Goal: Navigation & Orientation: Find specific page/section

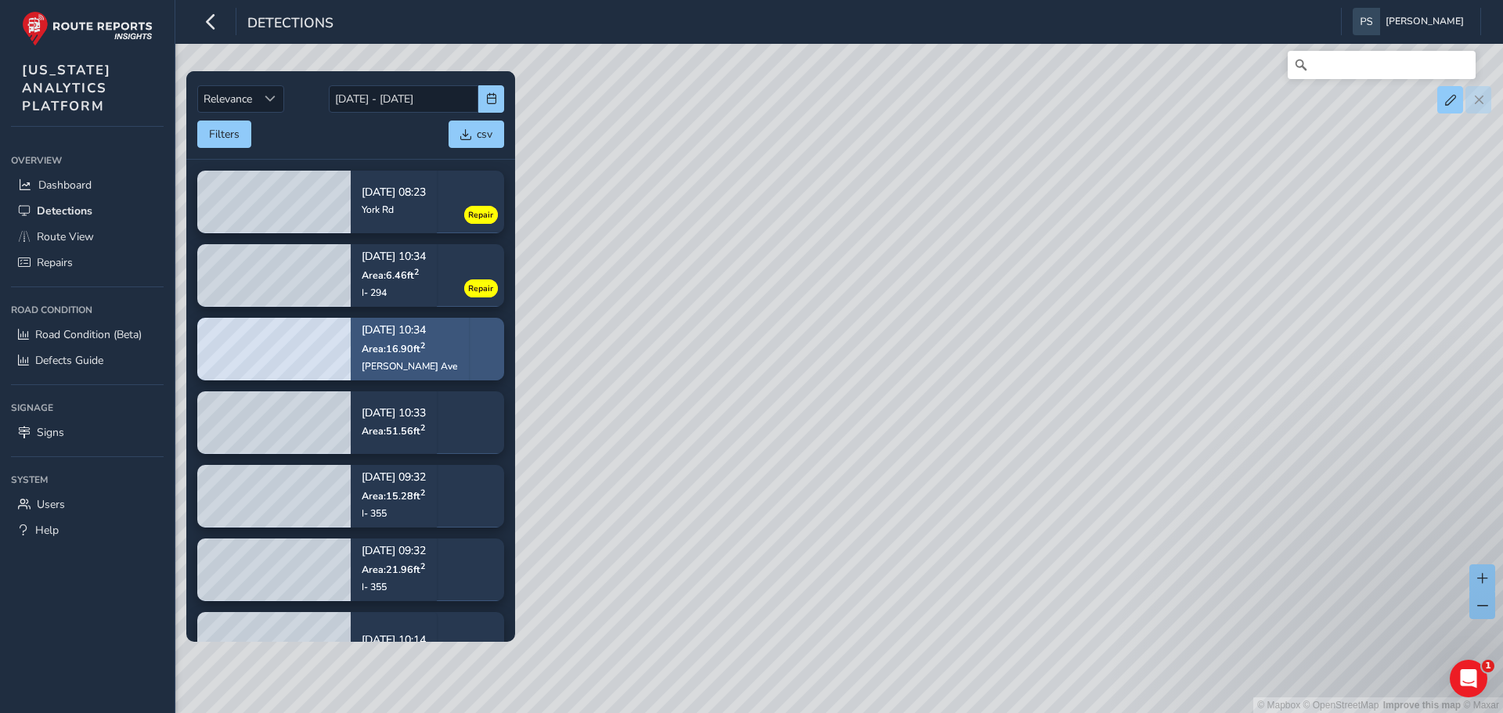
click at [409, 354] on span "Area: 16.90 ft 2" at bounding box center [393, 348] width 63 height 13
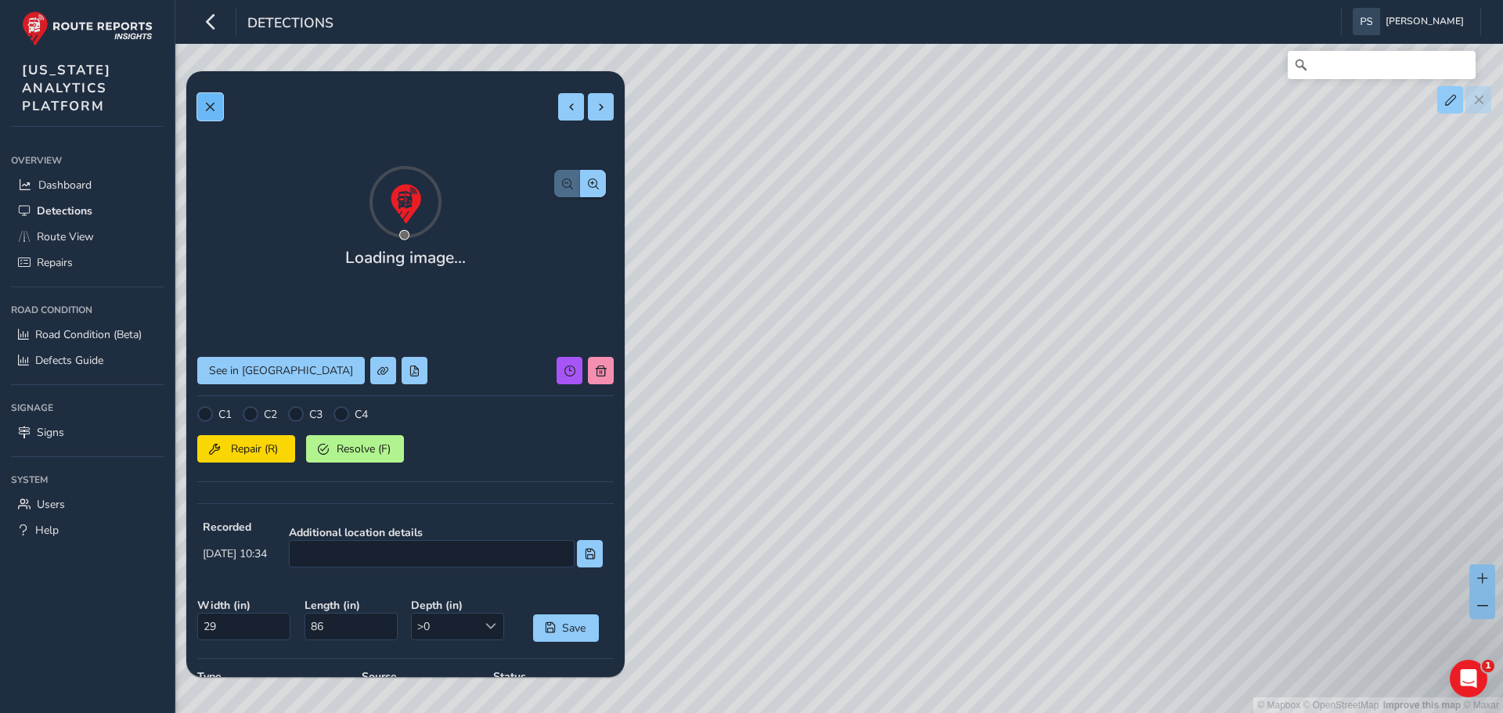
click at [207, 103] on span at bounding box center [209, 107] width 11 height 11
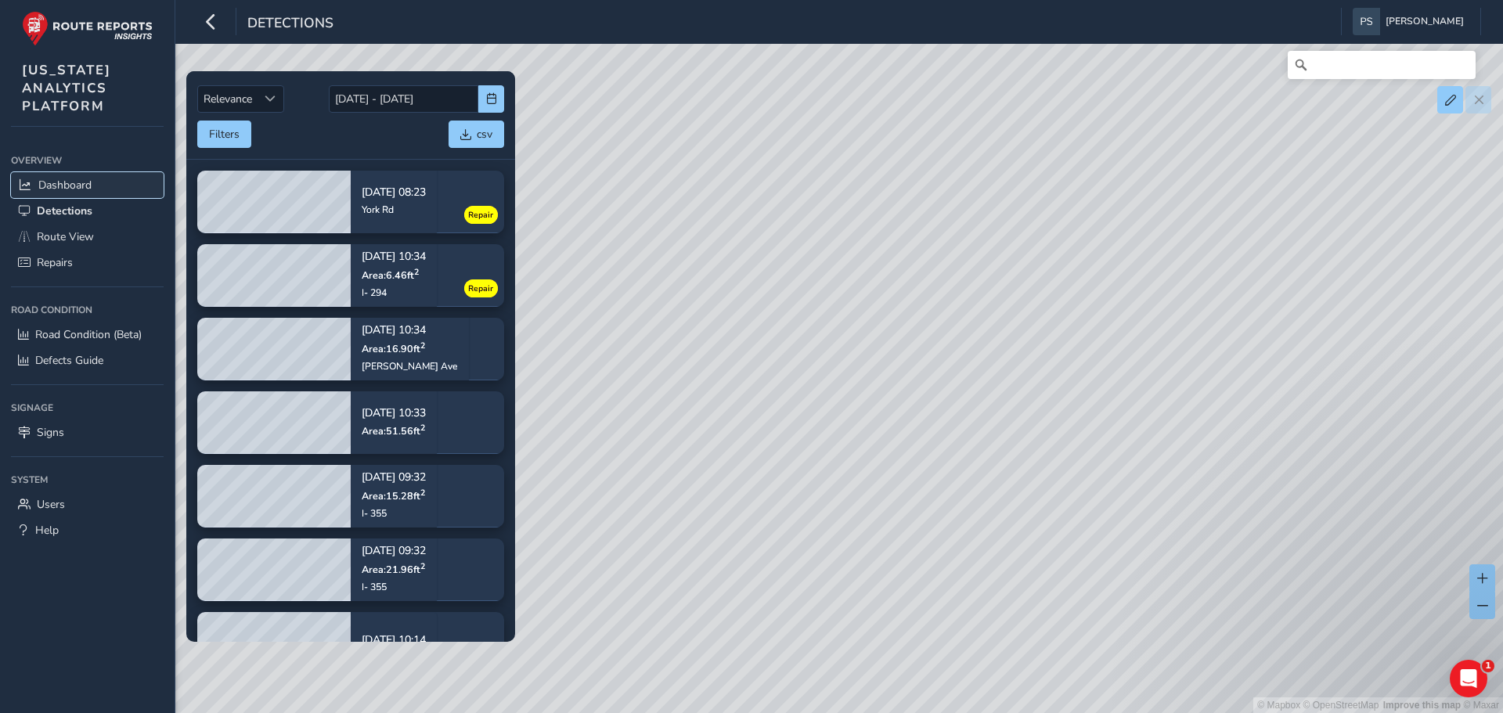
click at [73, 178] on span "Dashboard" at bounding box center [64, 185] width 53 height 15
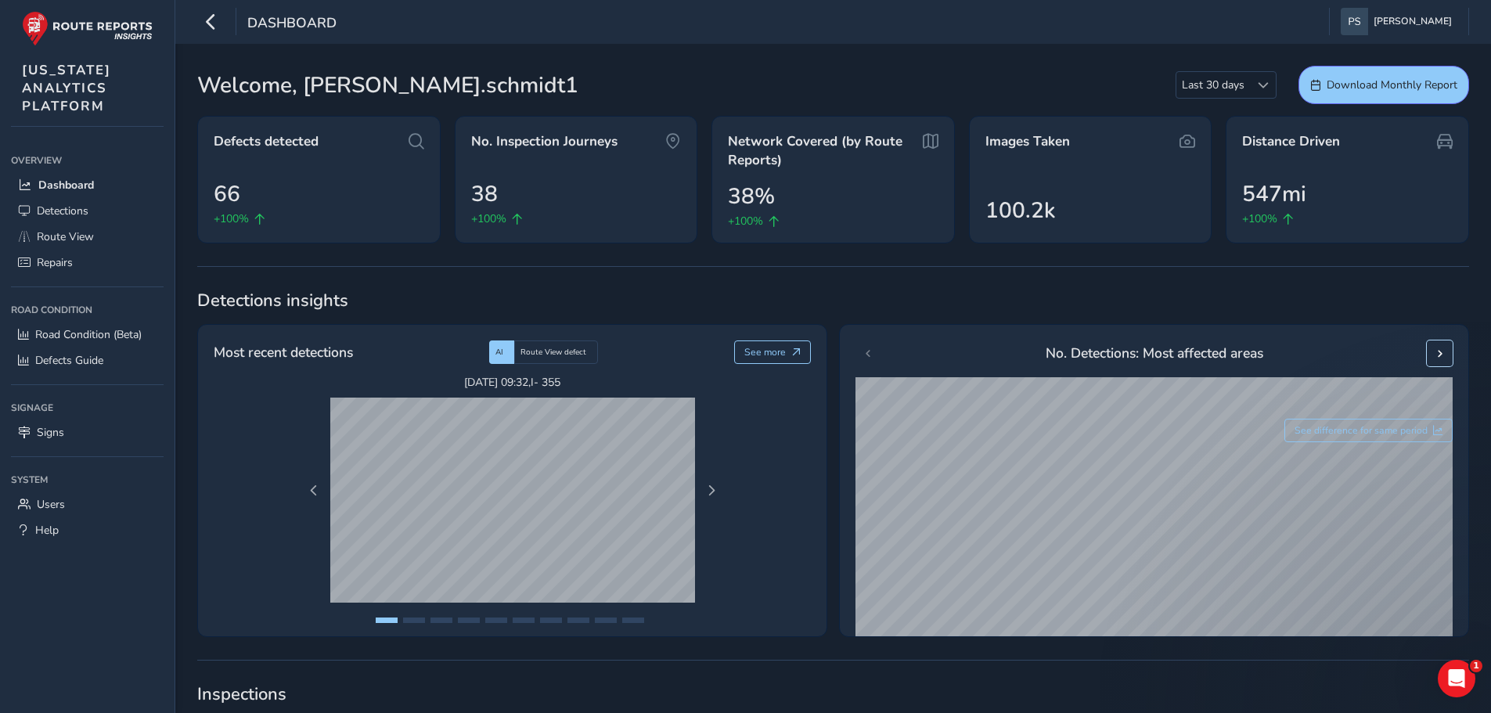
click at [1439, 353] on span at bounding box center [1440, 353] width 11 height 11
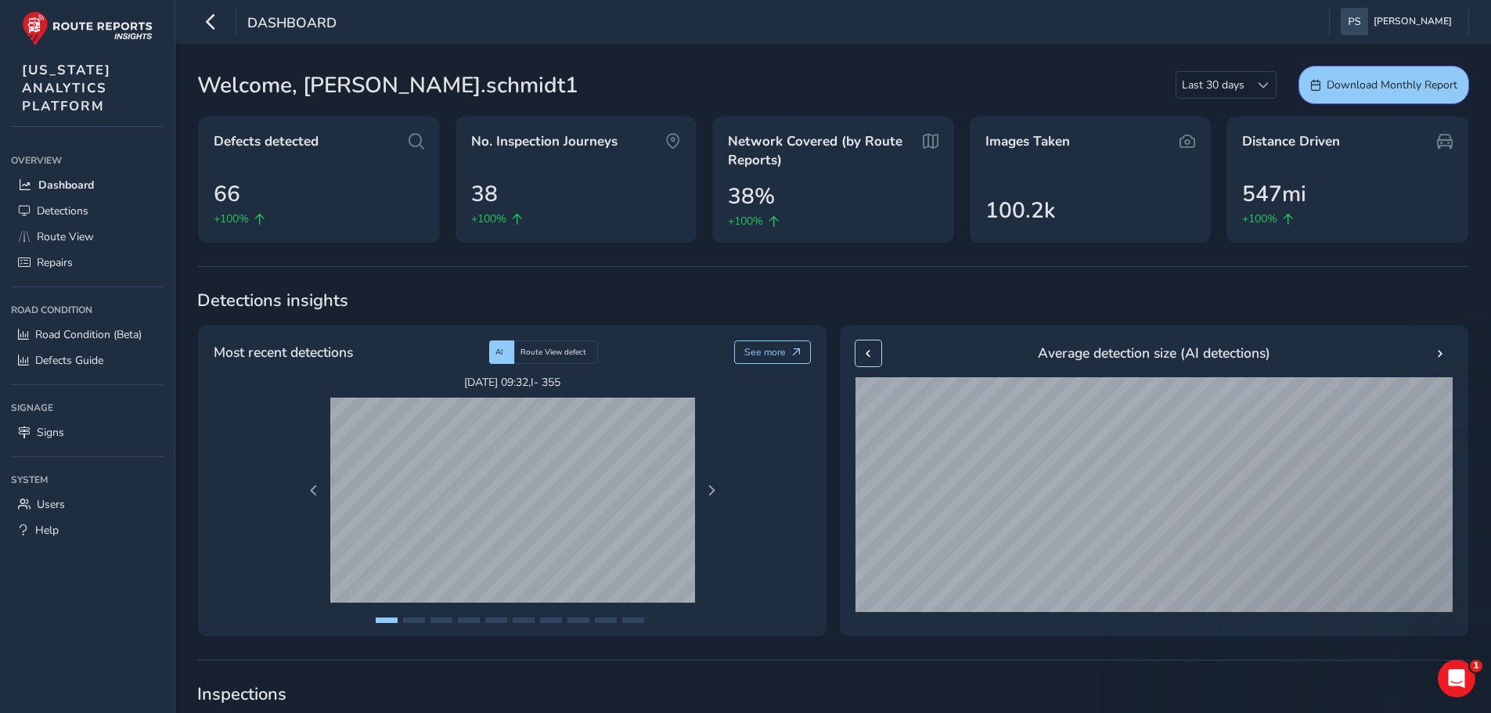
click at [873, 355] on span at bounding box center [867, 353] width 11 height 11
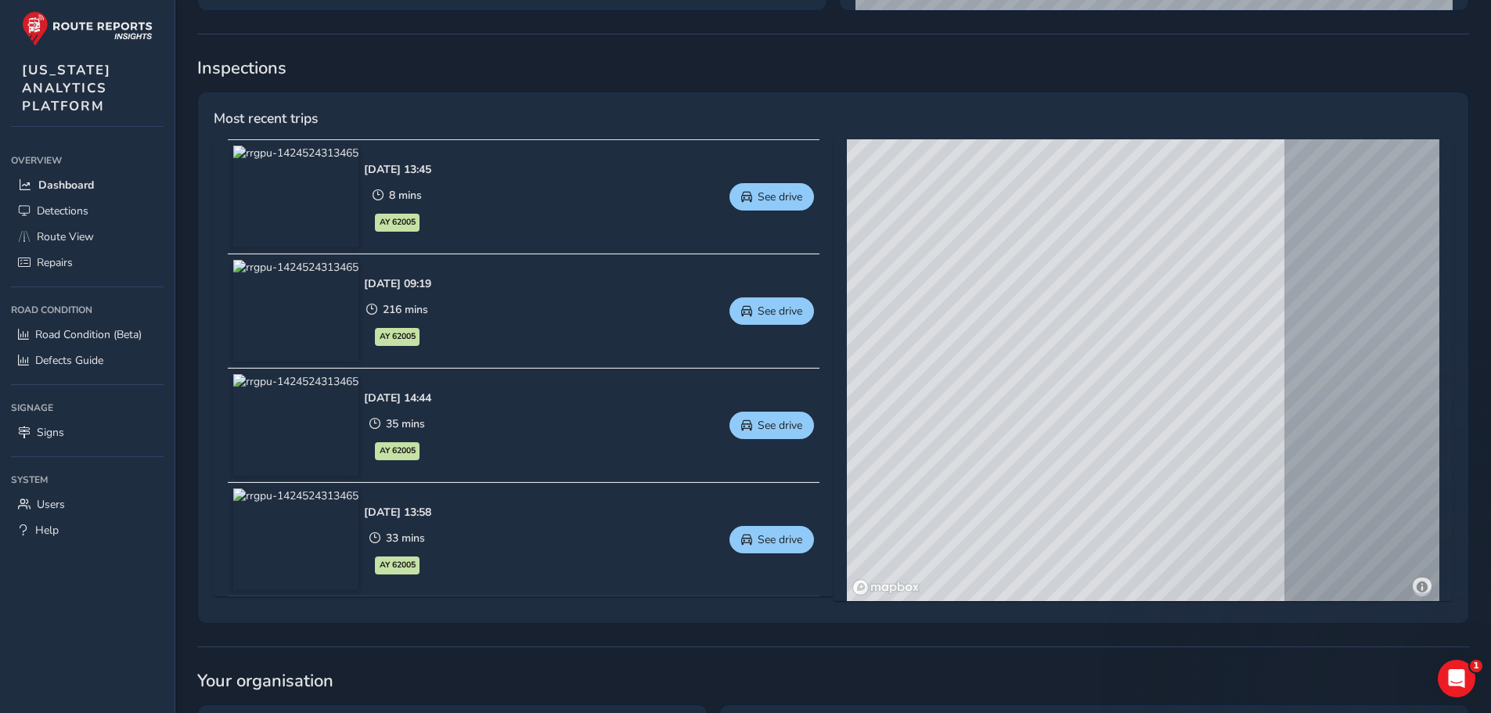
scroll to position [704, 0]
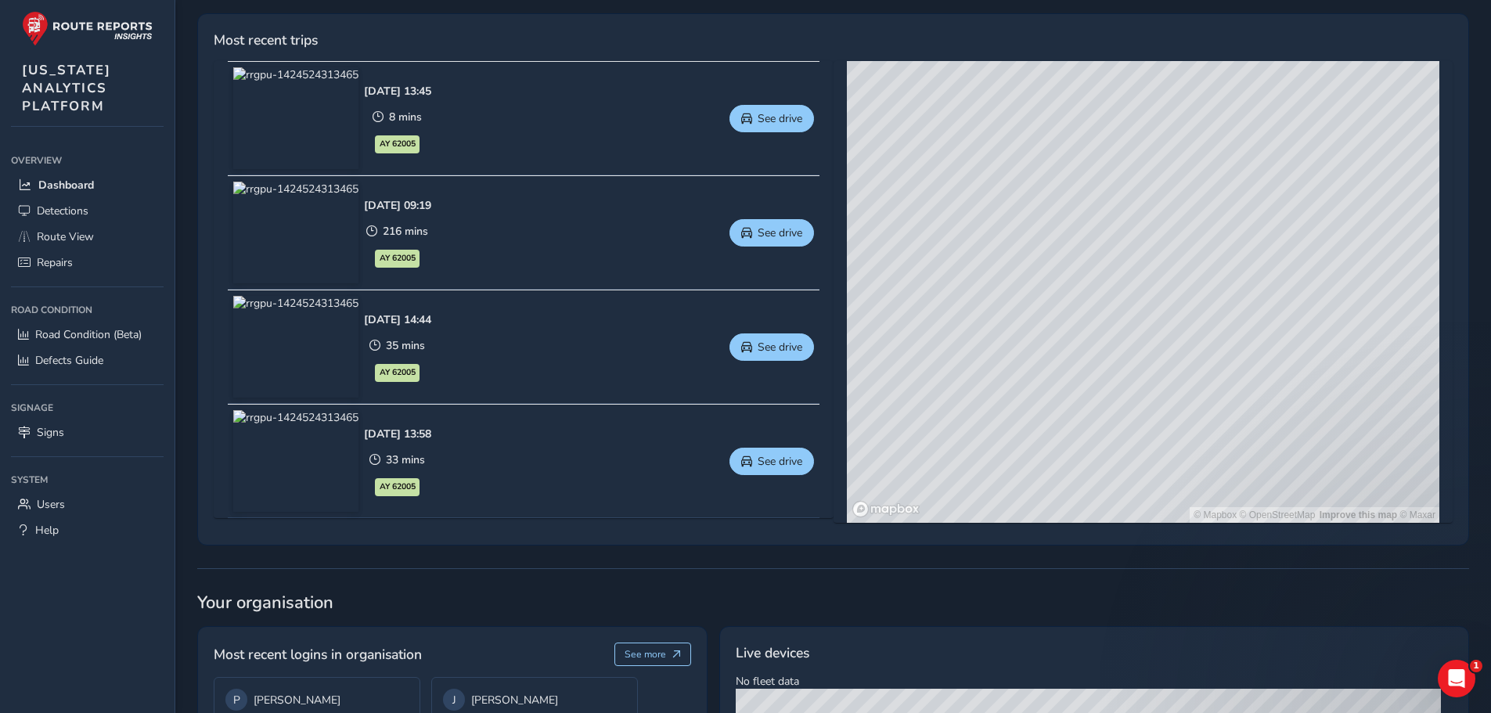
drag, startPoint x: 1085, startPoint y: 306, endPoint x: 1014, endPoint y: 346, distance: 81.0
click at [1014, 346] on div "© Mapbox © OpenStreetMap Improve this map © Maxar" at bounding box center [1143, 292] width 592 height 462
drag, startPoint x: 1048, startPoint y: 326, endPoint x: 1067, endPoint y: 364, distance: 43.1
click at [1067, 364] on div "© Mapbox © OpenStreetMap Improve this map © Maxar" at bounding box center [1143, 292] width 592 height 462
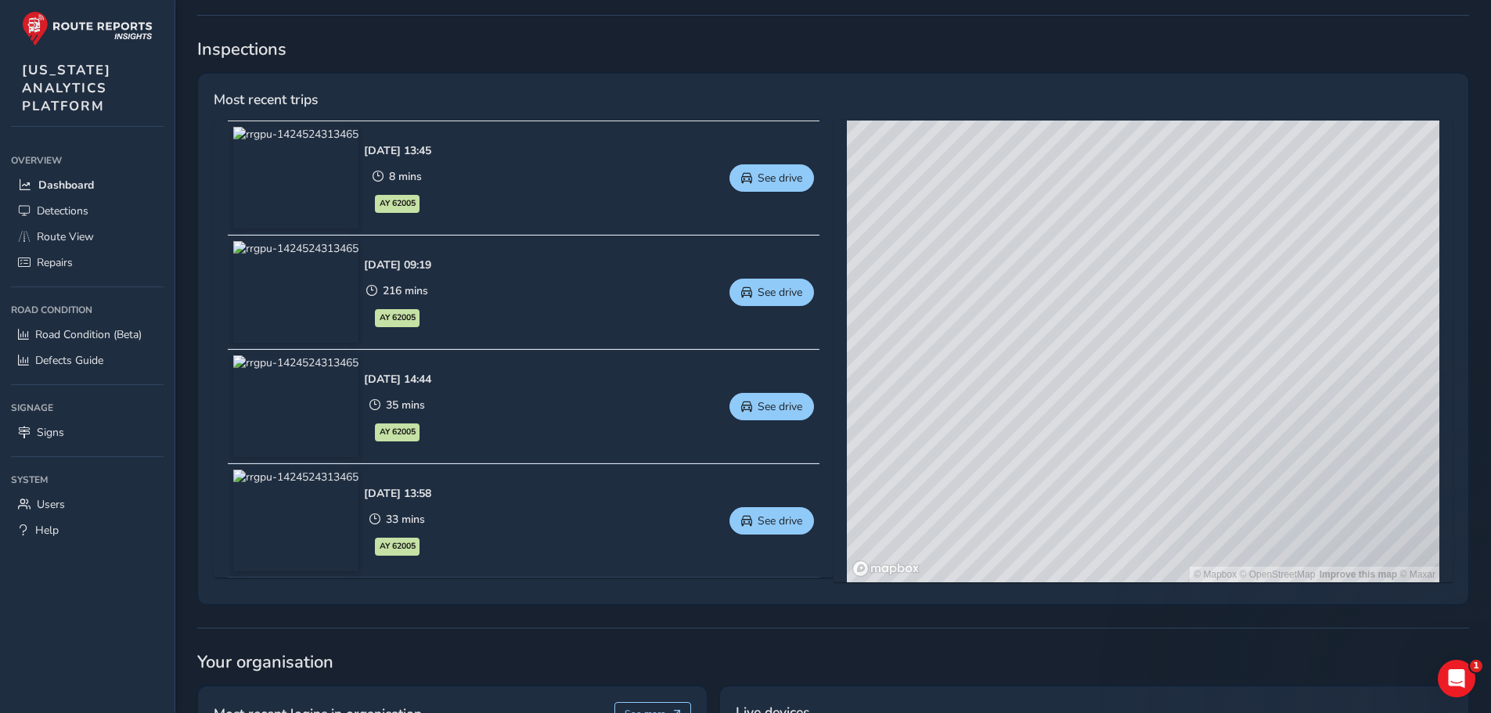
scroll to position [639, 0]
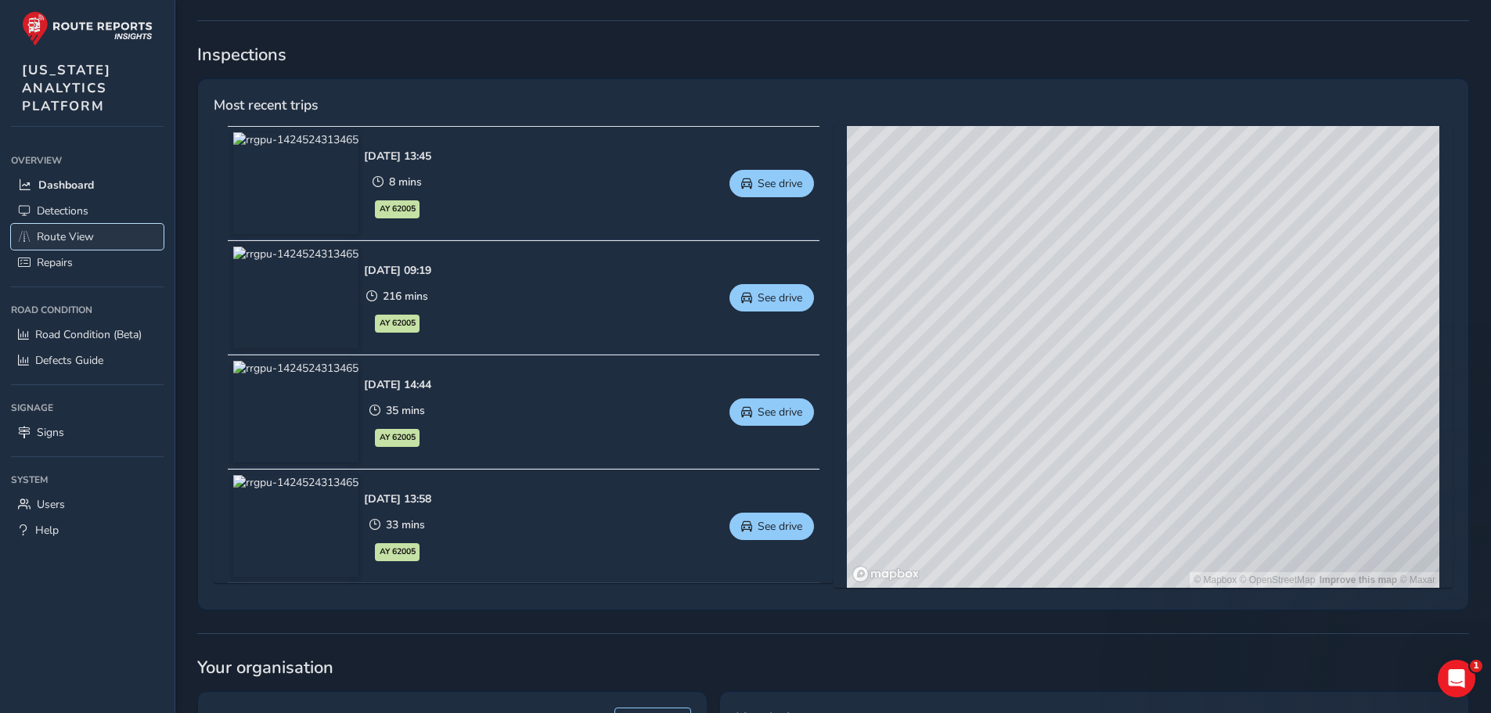
click at [53, 235] on span "Route View" at bounding box center [65, 236] width 57 height 15
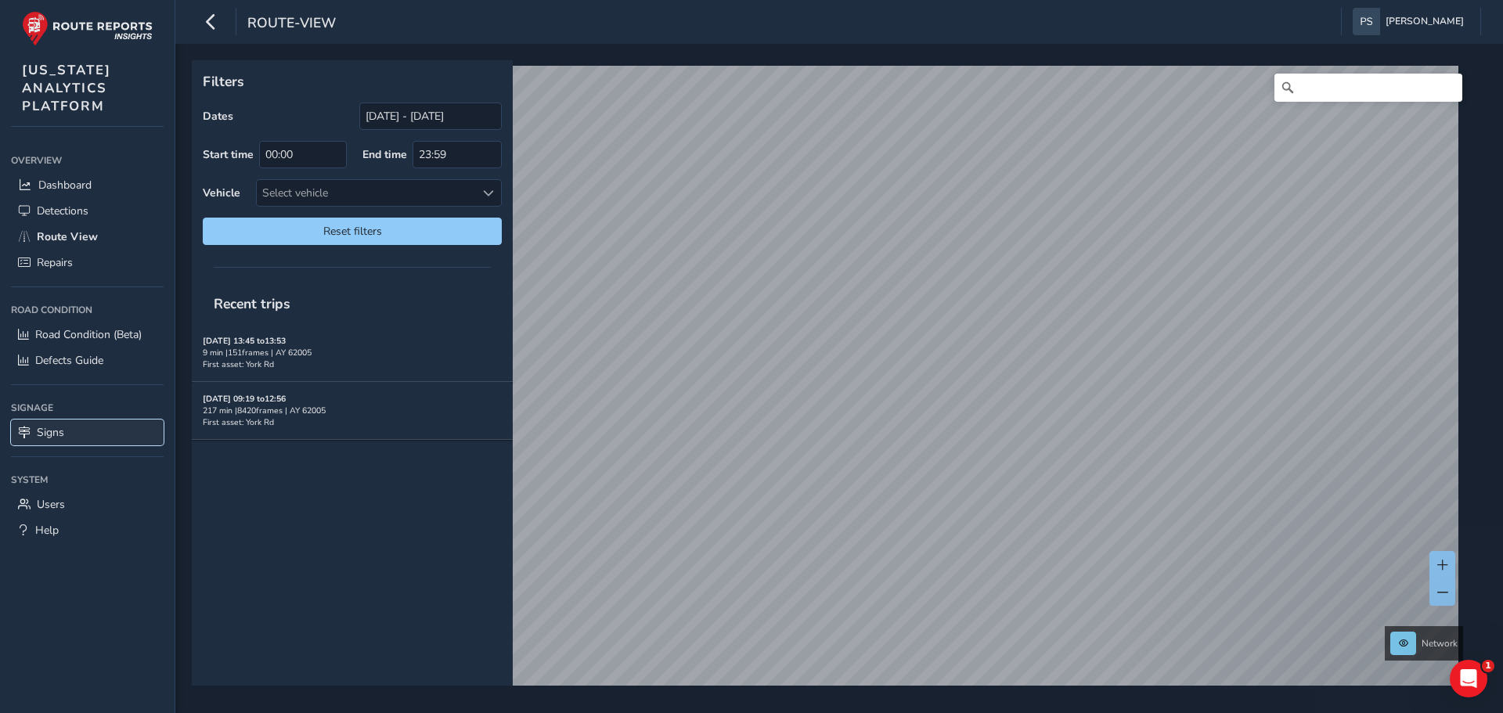
click at [74, 432] on link "Signs" at bounding box center [87, 432] width 153 height 26
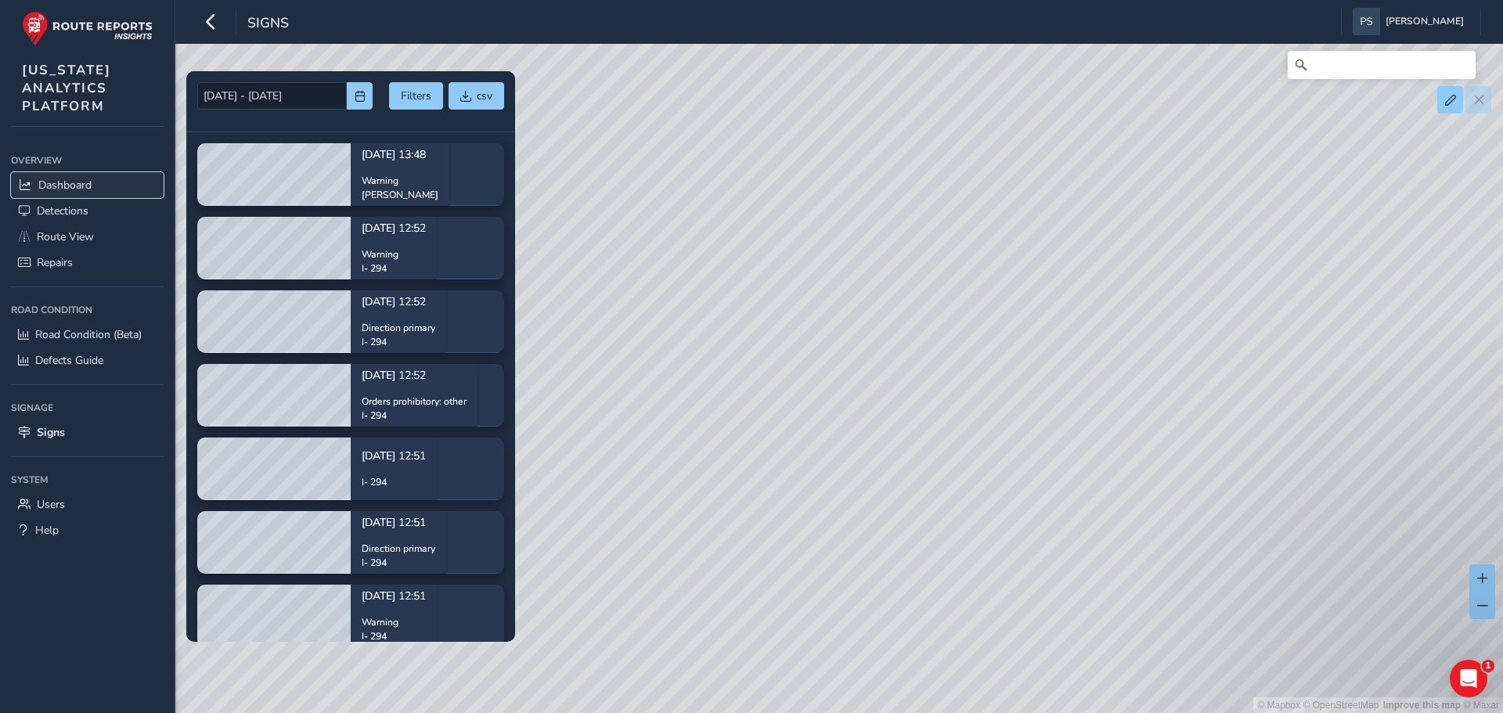
click at [59, 192] on span "Dashboard" at bounding box center [64, 185] width 53 height 15
